Goal: Task Accomplishment & Management: Manage account settings

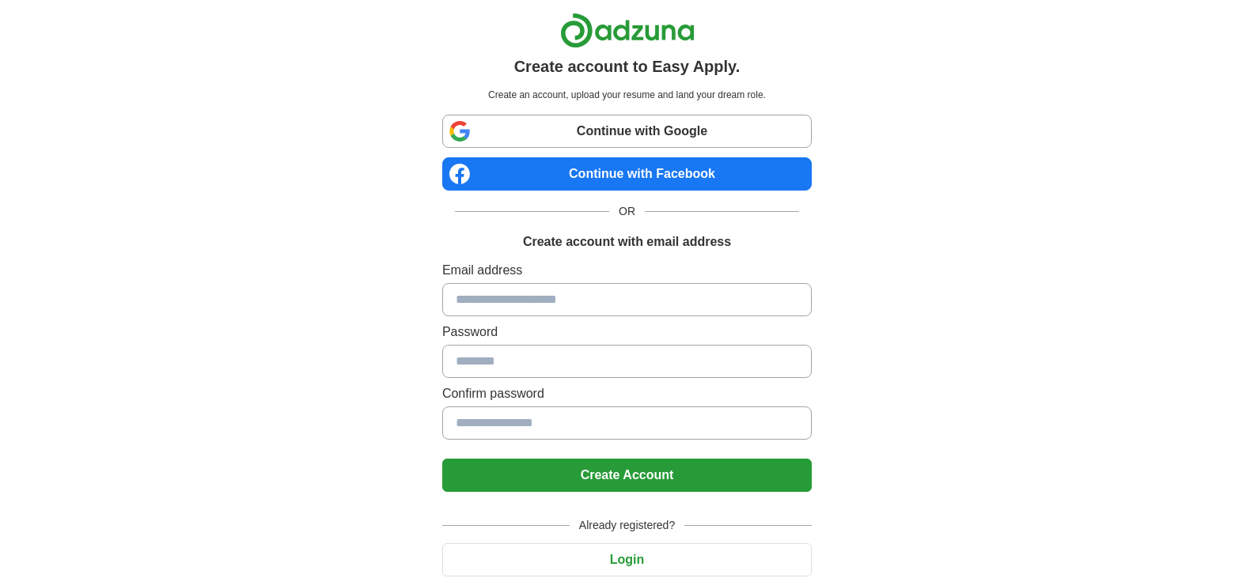
click at [615, 298] on input at bounding box center [626, 299] width 369 height 33
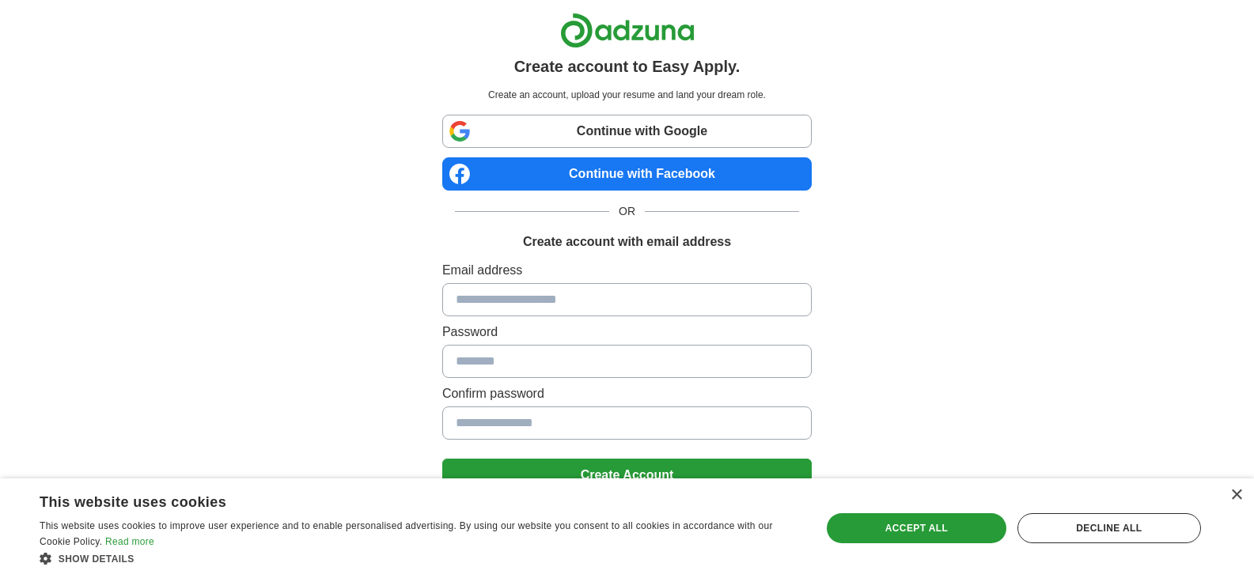
click at [260, 471] on div "Create account to Easy Apply. Create an account, upload your resume and land yo…" at bounding box center [627, 317] width 987 height 635
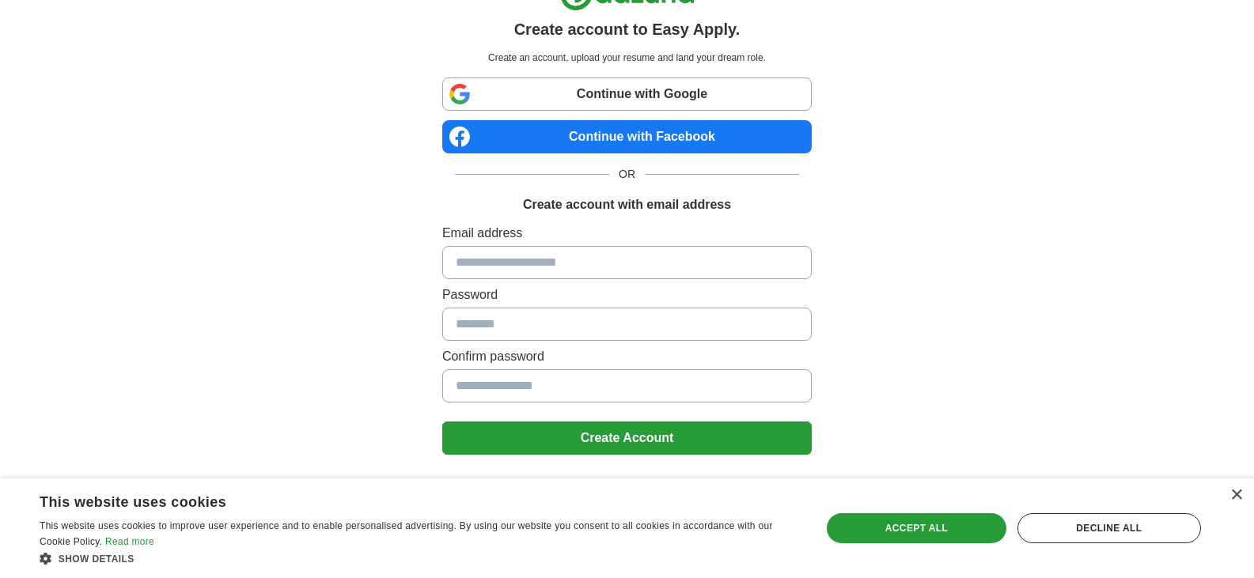
scroll to position [57, 0]
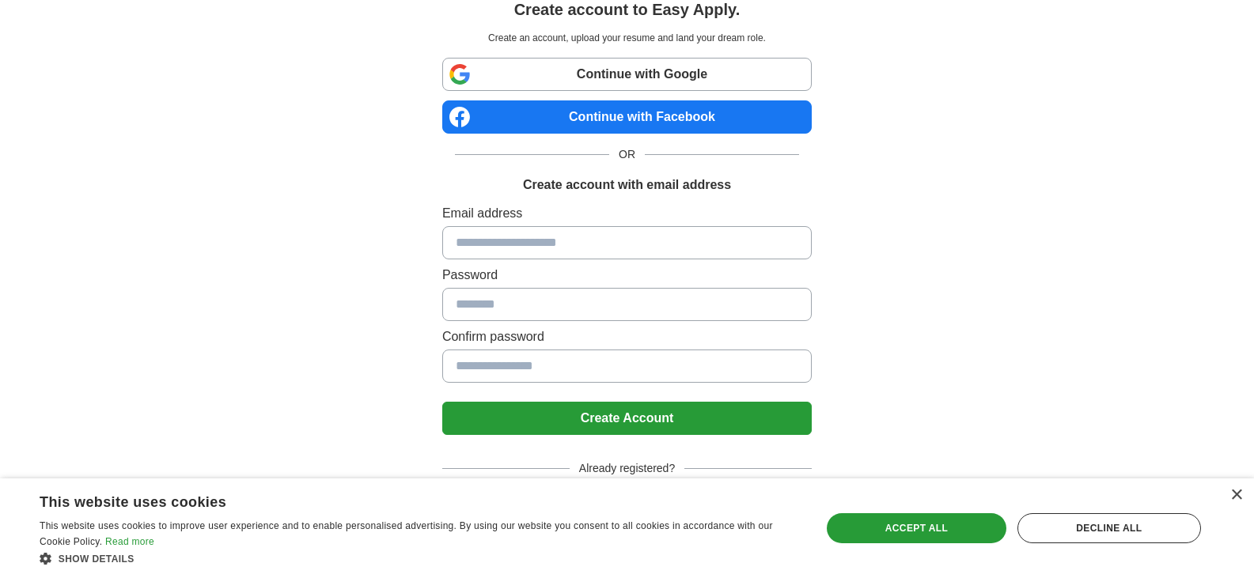
click at [1250, 497] on div "× This website uses cookies This website uses cookies to improve user experienc…" at bounding box center [627, 529] width 1254 height 100
click at [1234, 497] on div "×" at bounding box center [1236, 496] width 12 height 12
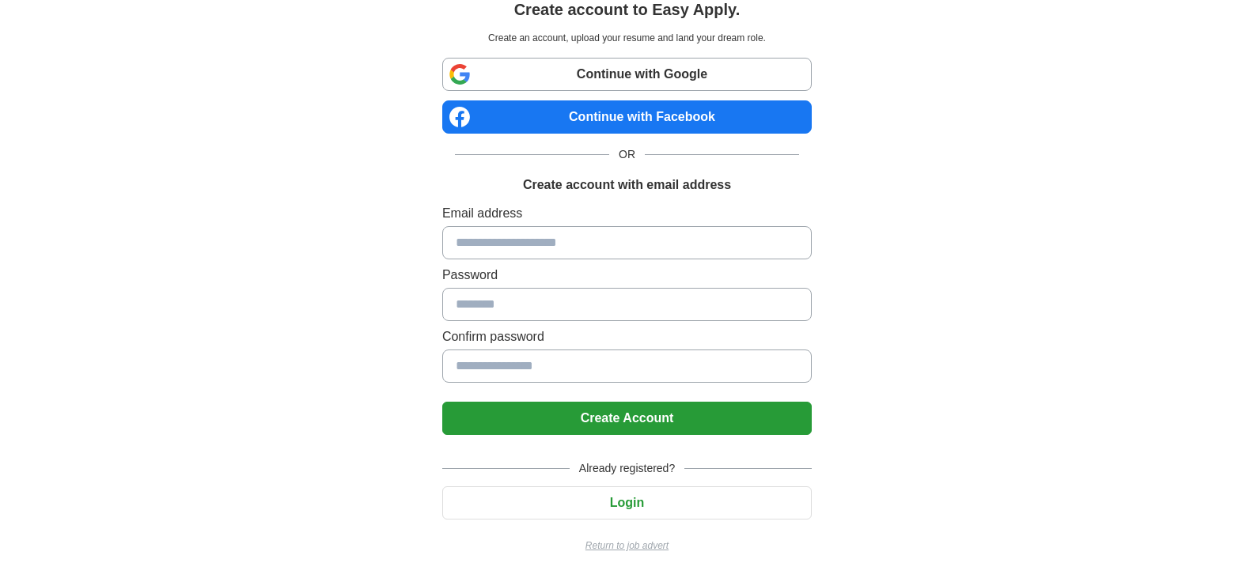
click at [557, 506] on button "Login" at bounding box center [626, 502] width 369 height 33
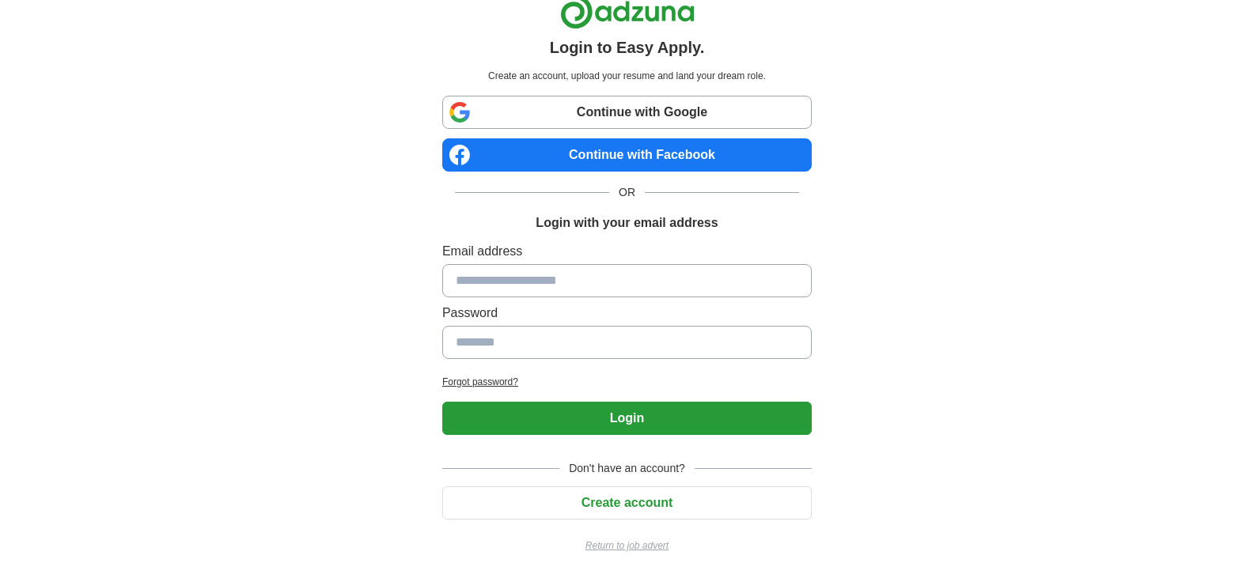
scroll to position [19, 0]
click at [547, 284] on input at bounding box center [626, 280] width 369 height 33
type input "**********"
click at [514, 342] on input at bounding box center [626, 342] width 369 height 33
type input "**********"
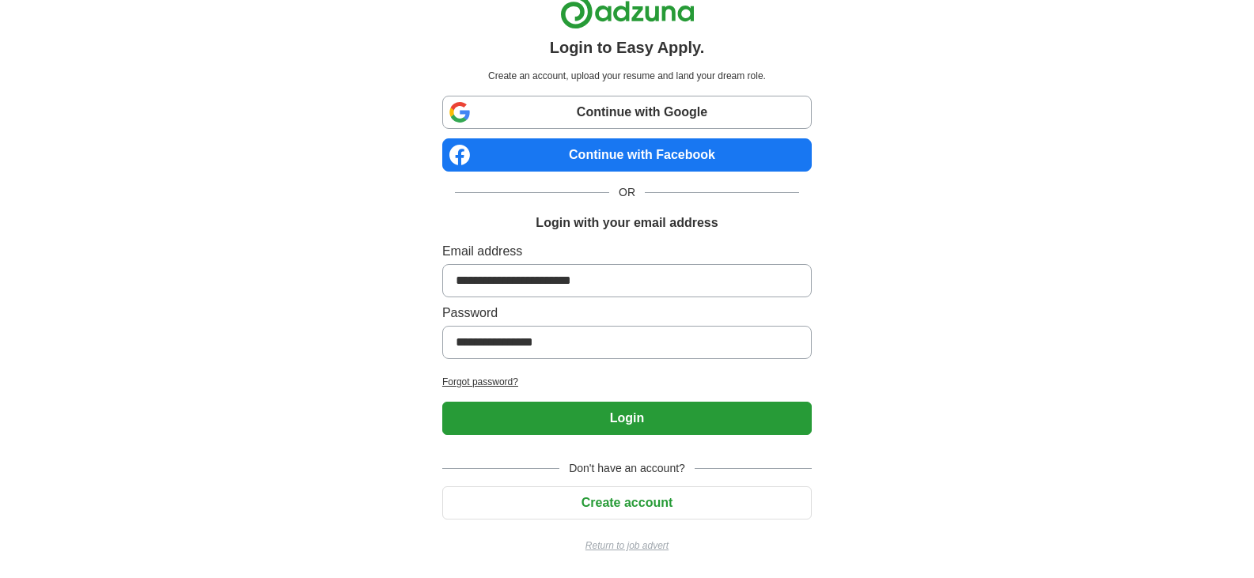
click at [666, 418] on button "Login" at bounding box center [626, 418] width 369 height 33
